Goal: Check status: Check status

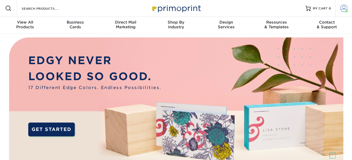
click at [344, 9] on span at bounding box center [343, 8] width 7 height 7
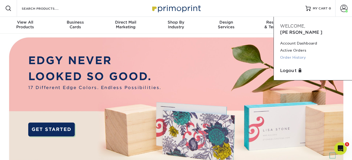
click at [294, 54] on link "Order History" at bounding box center [313, 57] width 66 height 7
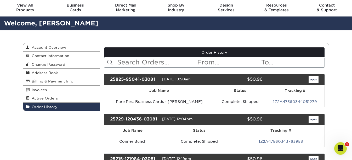
scroll to position [25, 0]
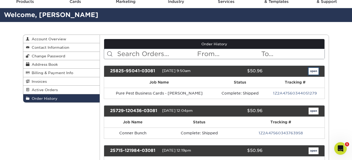
click at [313, 70] on link "open" at bounding box center [313, 71] width 10 height 7
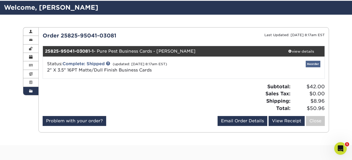
scroll to position [33, 0]
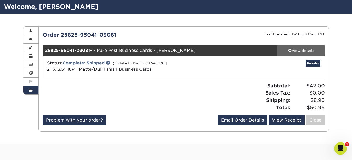
click at [297, 49] on div "view details" at bounding box center [300, 50] width 47 height 5
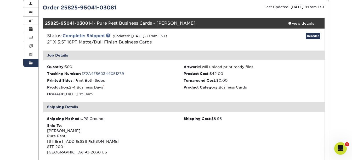
scroll to position [62, 0]
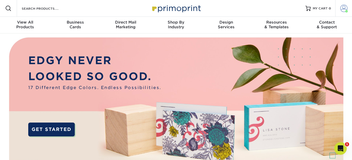
click at [342, 9] on span at bounding box center [343, 8] width 7 height 7
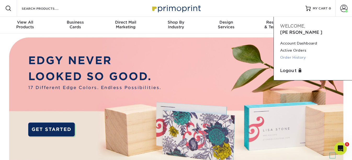
click at [295, 54] on link "Order History" at bounding box center [313, 57] width 66 height 7
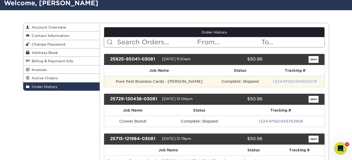
click at [282, 82] on link "1Z2A47560344051279" at bounding box center [295, 81] width 44 height 4
